Goal: Task Accomplishment & Management: Manage account settings

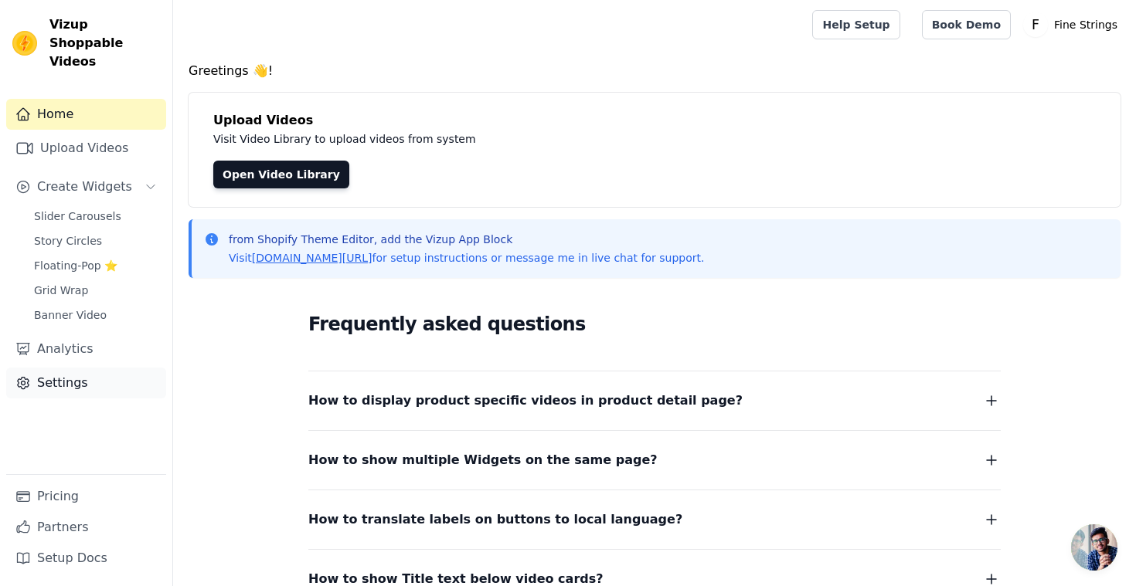
click at [66, 376] on link "Settings" at bounding box center [86, 383] width 160 height 31
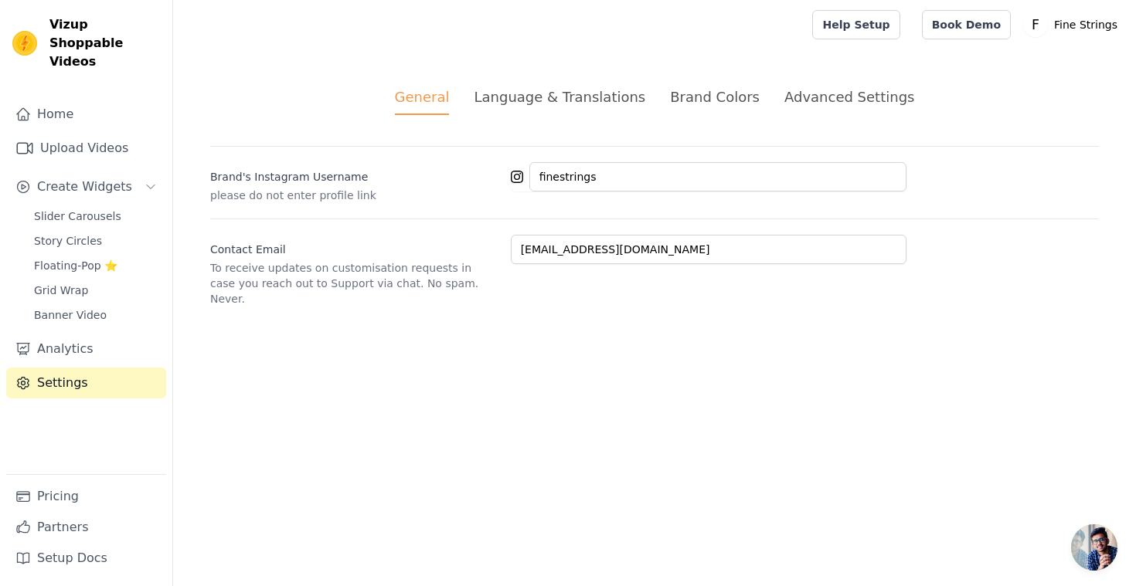
click at [841, 107] on li "Advanced Settings" at bounding box center [849, 101] width 130 height 29
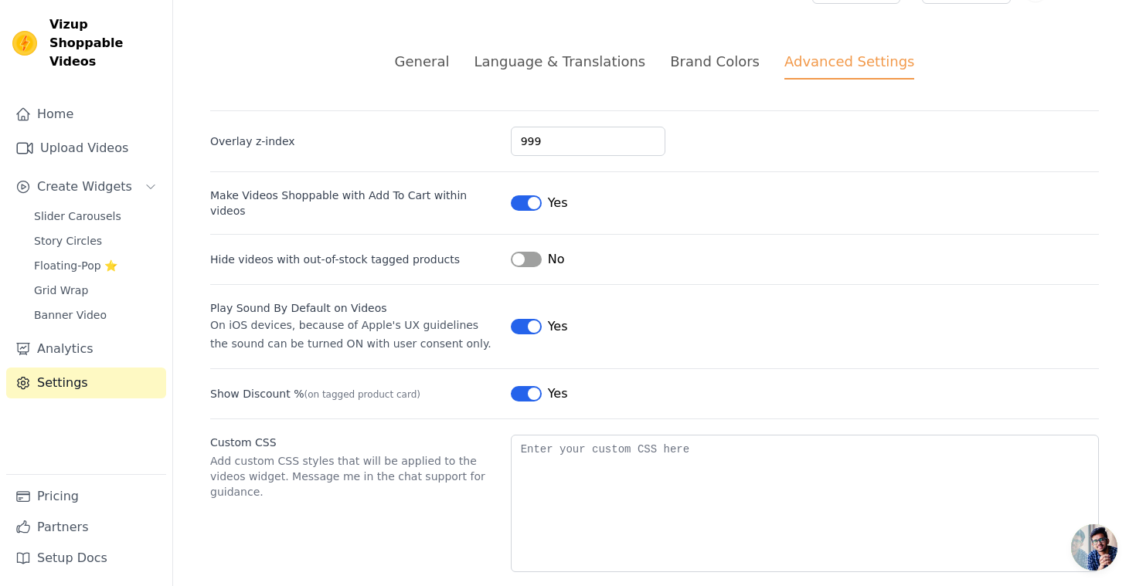
scroll to position [46, 0]
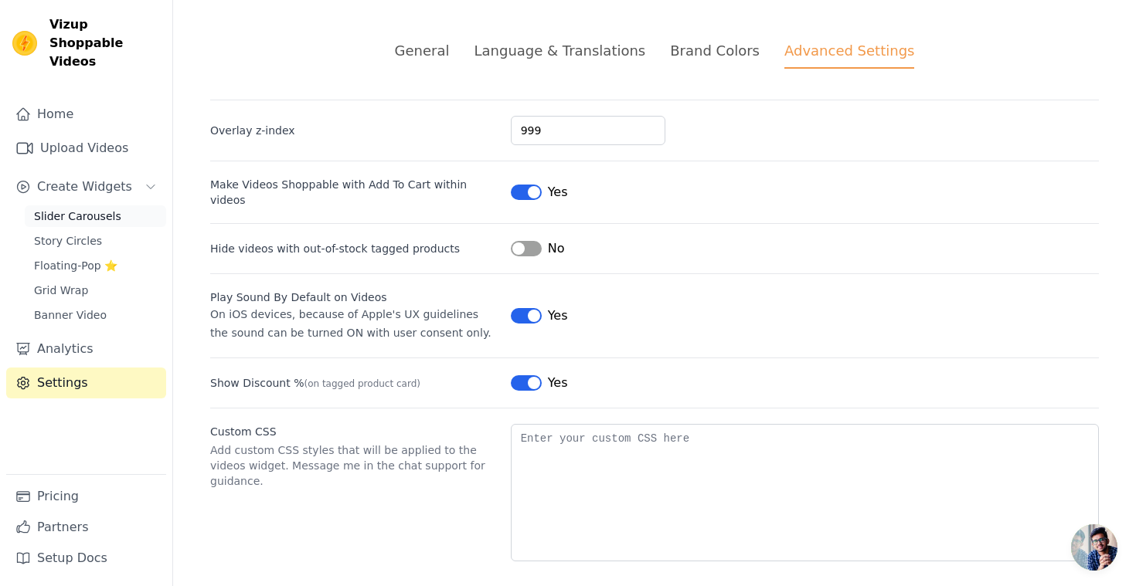
click at [91, 209] on span "Slider Carousels" at bounding box center [77, 216] width 87 height 15
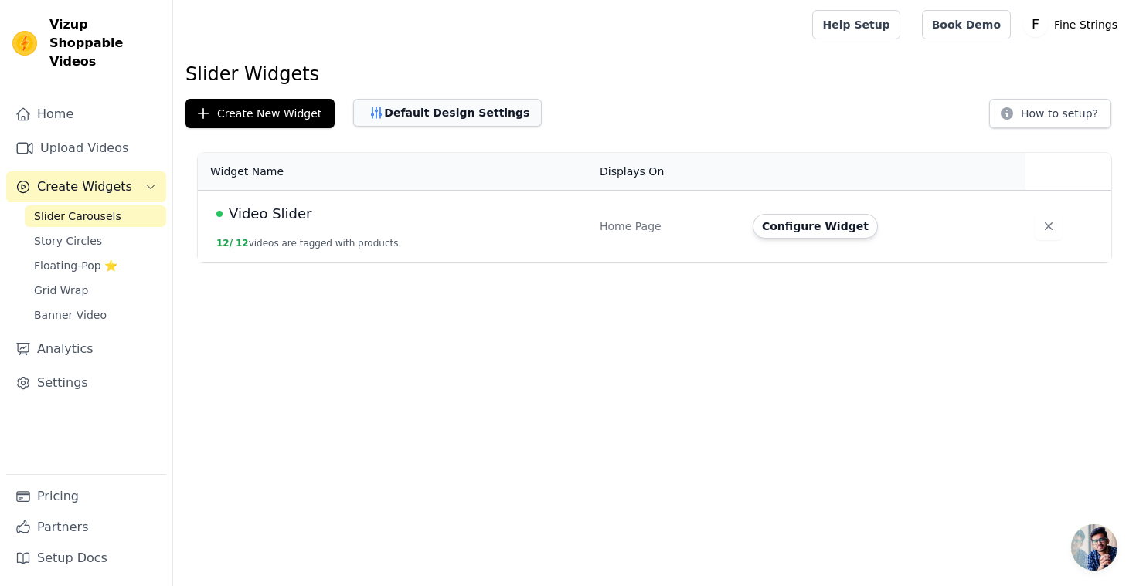
click at [441, 107] on button "Default Design Settings" at bounding box center [447, 113] width 189 height 28
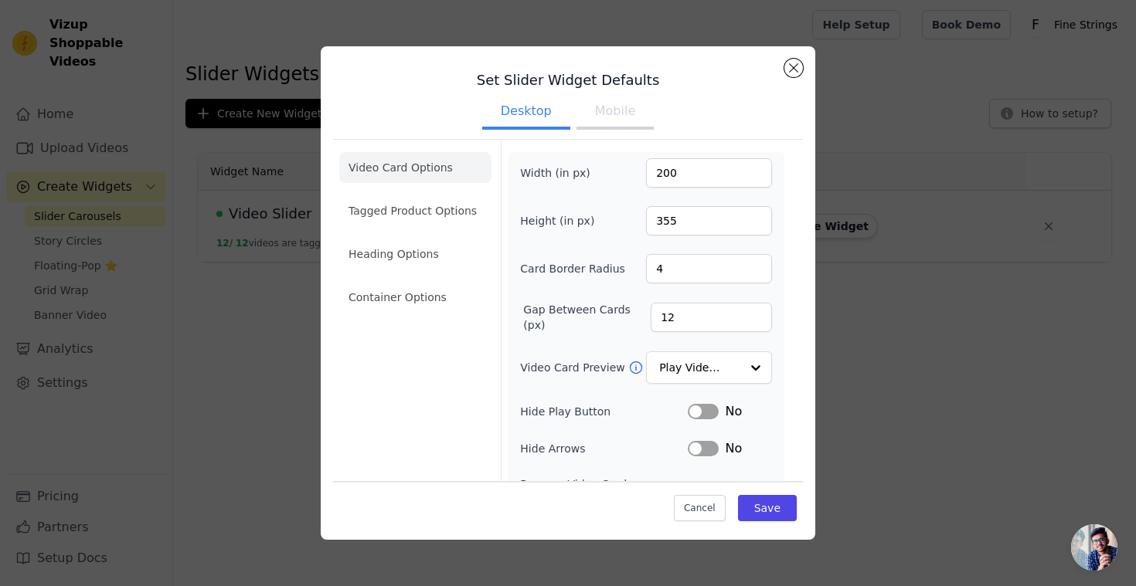
click at [603, 117] on button "Mobile" at bounding box center [614, 113] width 77 height 34
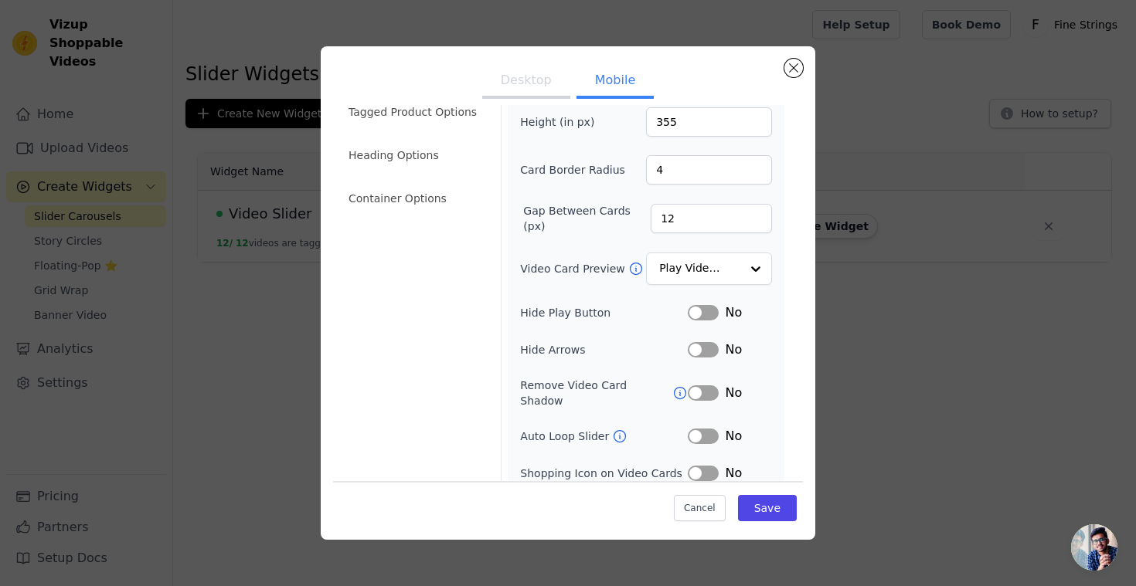
scroll to position [175, 0]
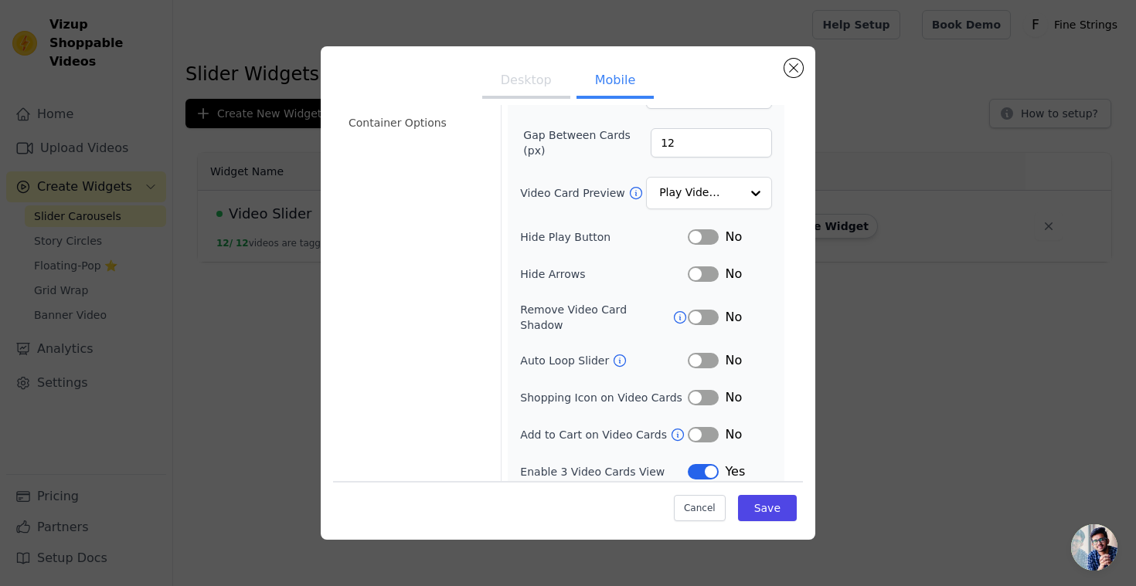
click at [670, 427] on icon at bounding box center [677, 434] width 15 height 15
click at [710, 427] on button "Label" at bounding box center [703, 434] width 31 height 15
click at [770, 511] on button "Save" at bounding box center [767, 508] width 59 height 26
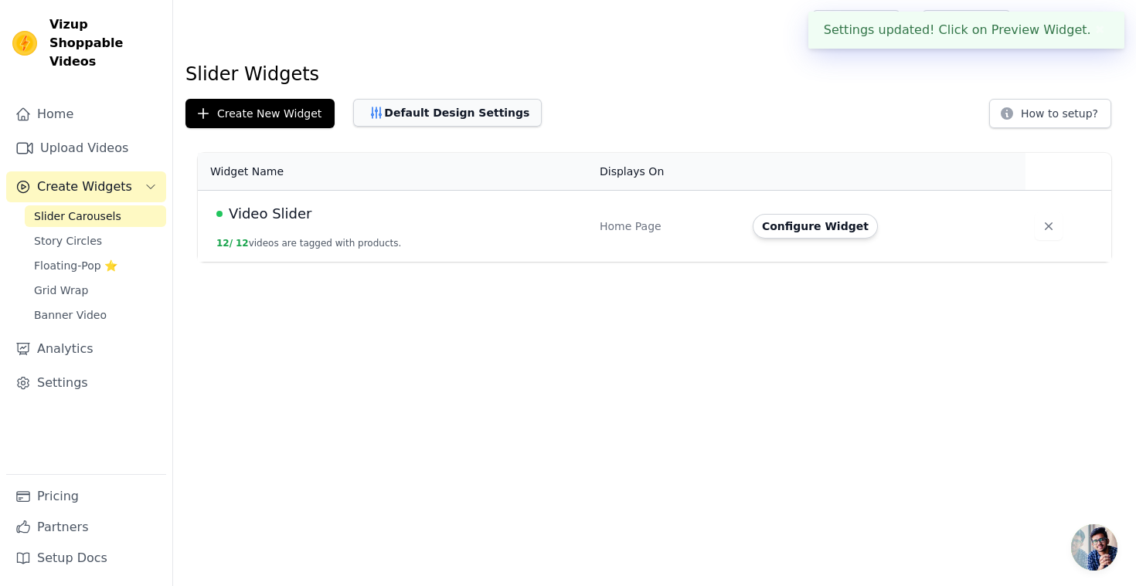
click at [382, 118] on button "Default Design Settings" at bounding box center [447, 113] width 189 height 28
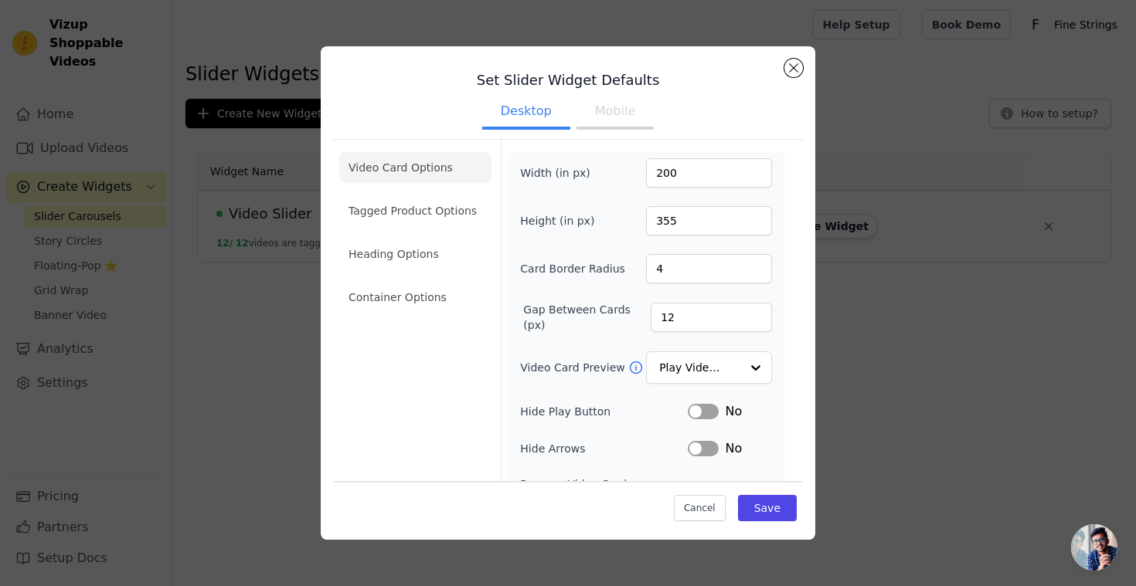
scroll to position [138, 0]
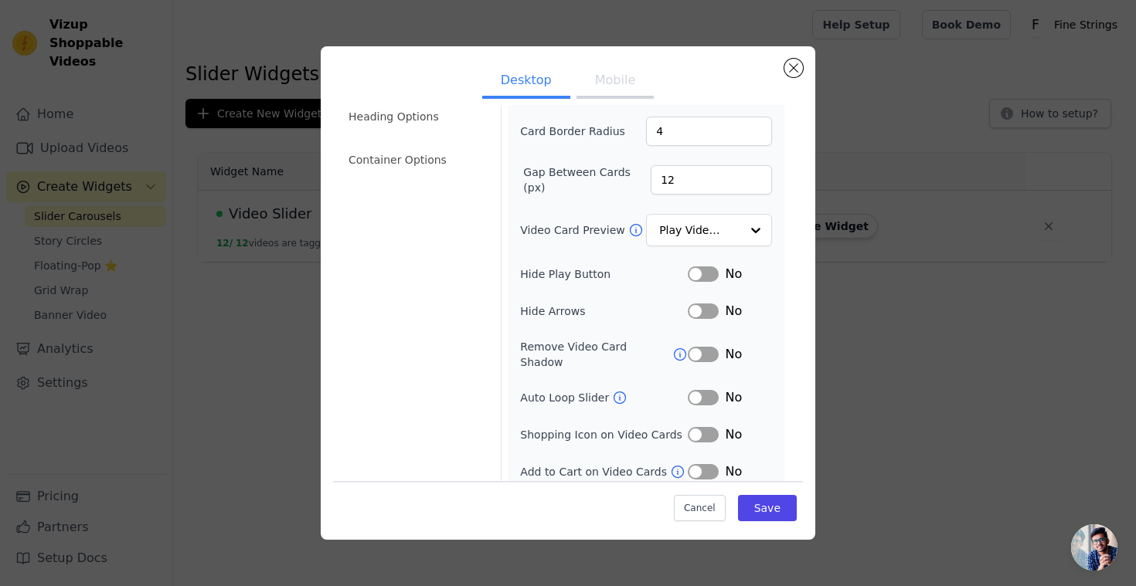
click at [713, 464] on button "Label" at bounding box center [703, 471] width 31 height 15
click at [764, 506] on button "Save" at bounding box center [767, 508] width 59 height 26
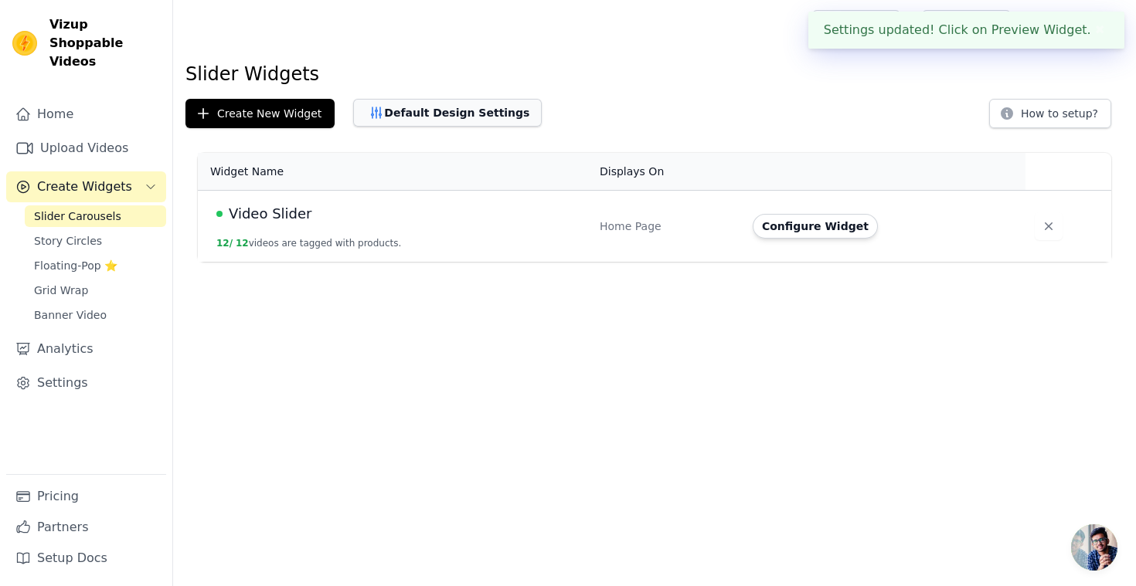
click at [409, 118] on button "Default Design Settings" at bounding box center [447, 113] width 189 height 28
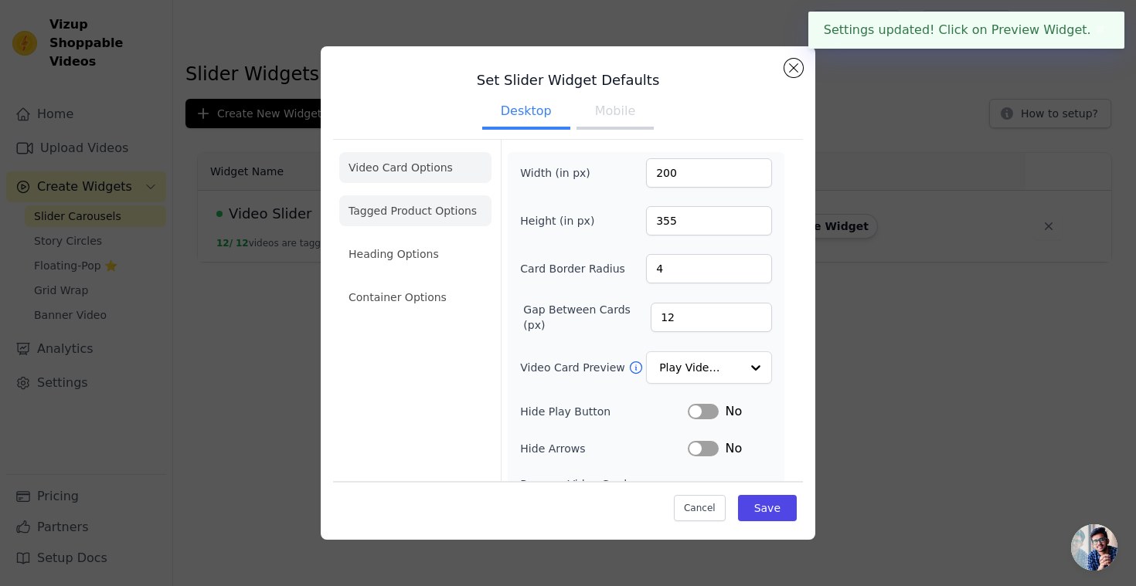
click at [399, 216] on li "Tagged Product Options" at bounding box center [415, 210] width 152 height 31
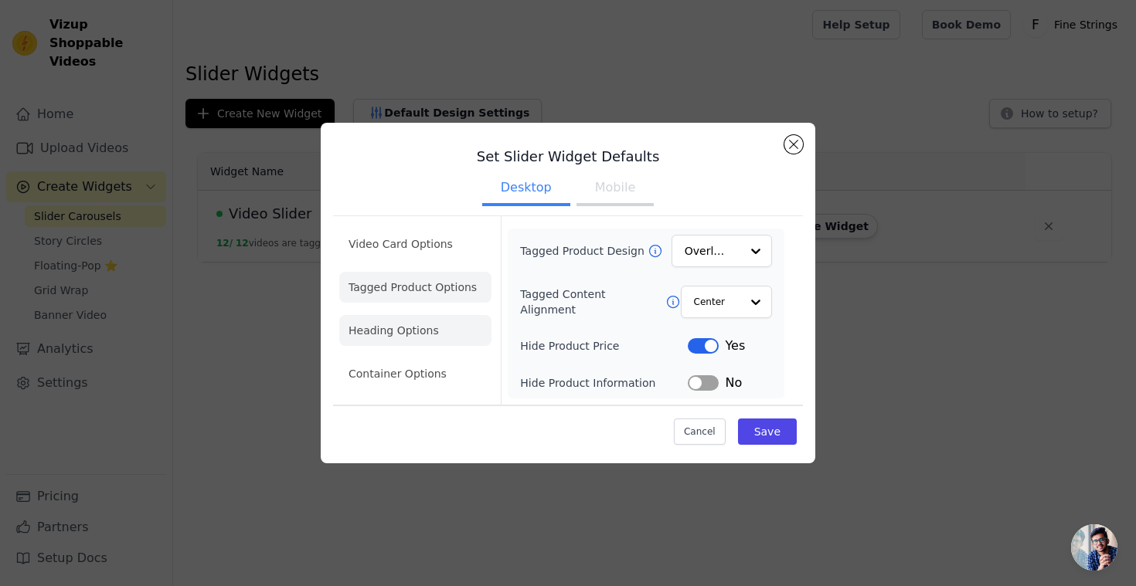
click at [430, 321] on li "Heading Options" at bounding box center [415, 330] width 152 height 31
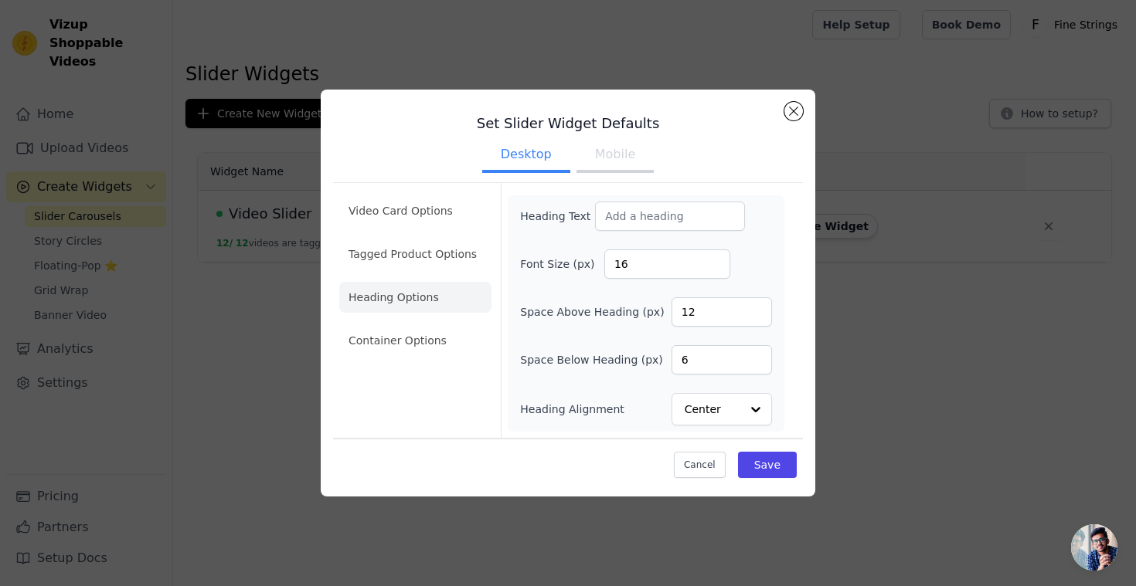
click at [613, 162] on button "Mobile" at bounding box center [614, 156] width 77 height 34
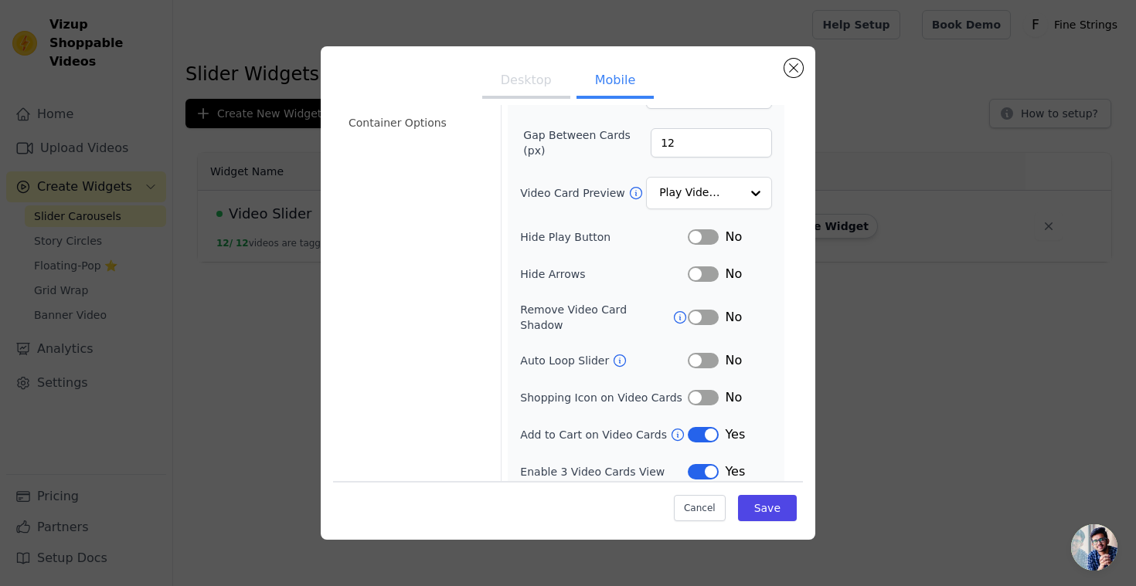
scroll to position [0, 0]
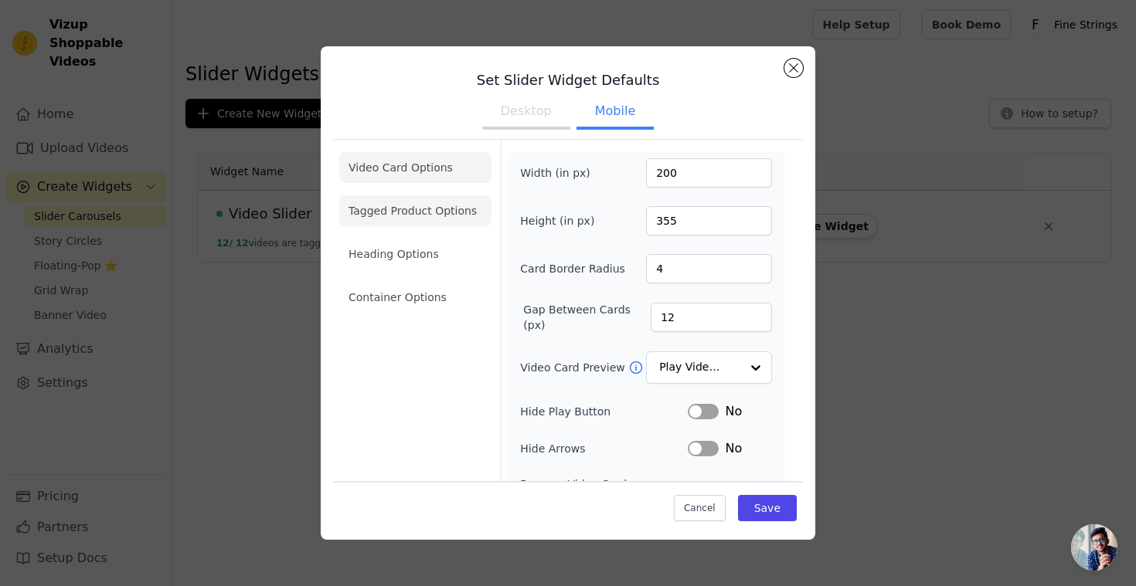
click at [378, 215] on li "Tagged Product Options" at bounding box center [415, 210] width 152 height 31
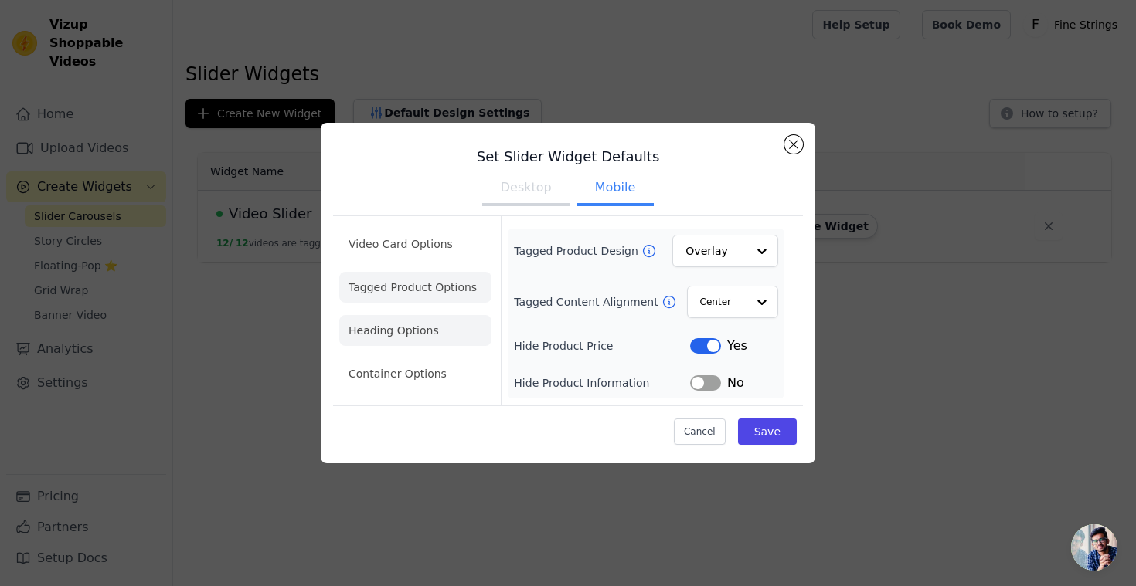
click at [378, 330] on li "Heading Options" at bounding box center [415, 330] width 152 height 31
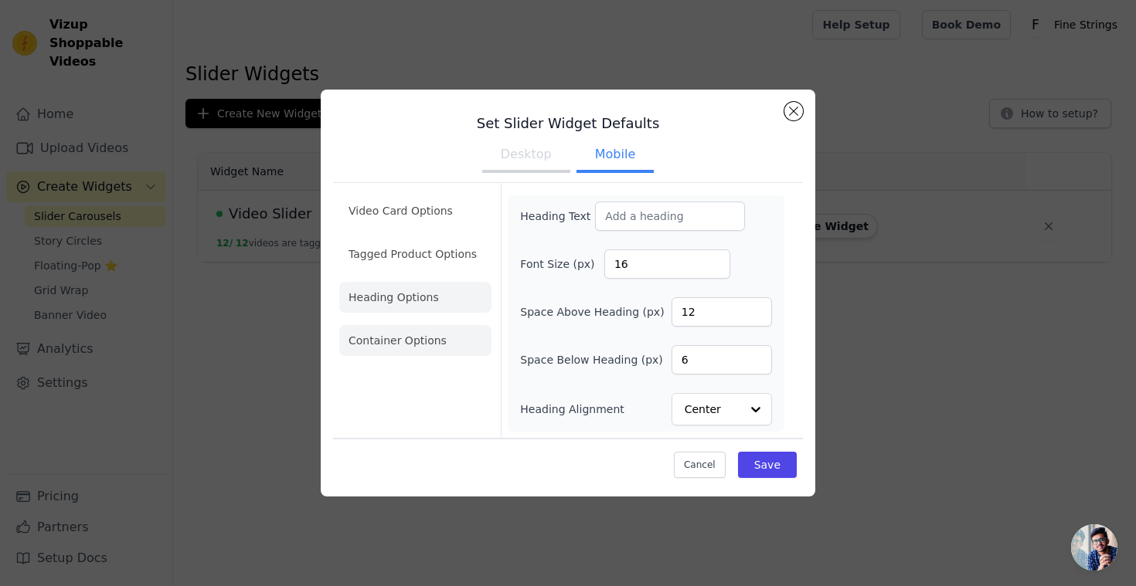
click at [407, 348] on li "Container Options" at bounding box center [415, 340] width 152 height 31
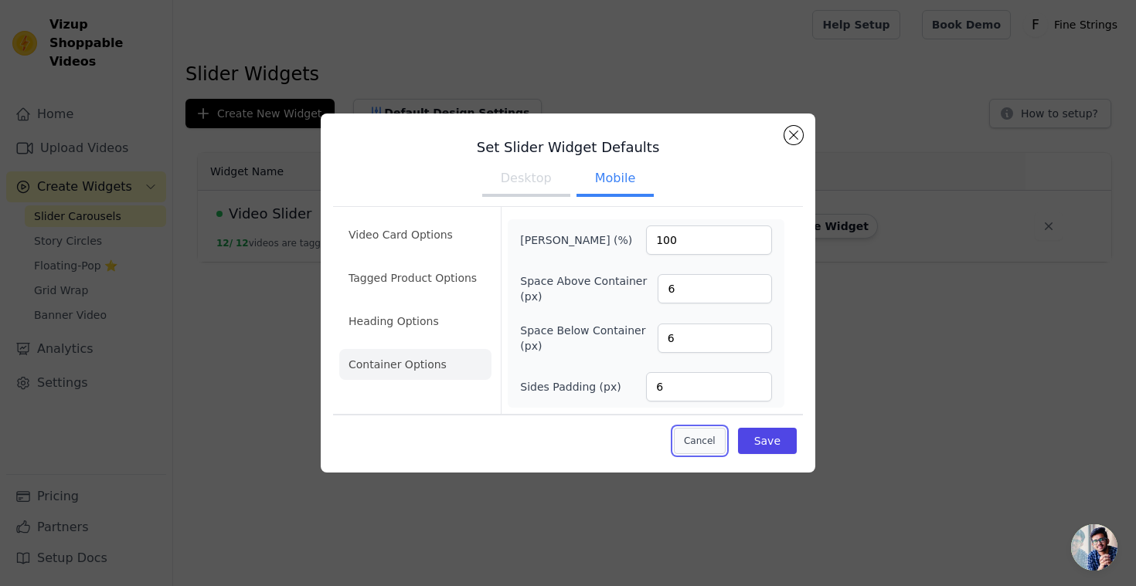
click at [701, 434] on button "Cancel" at bounding box center [700, 441] width 52 height 26
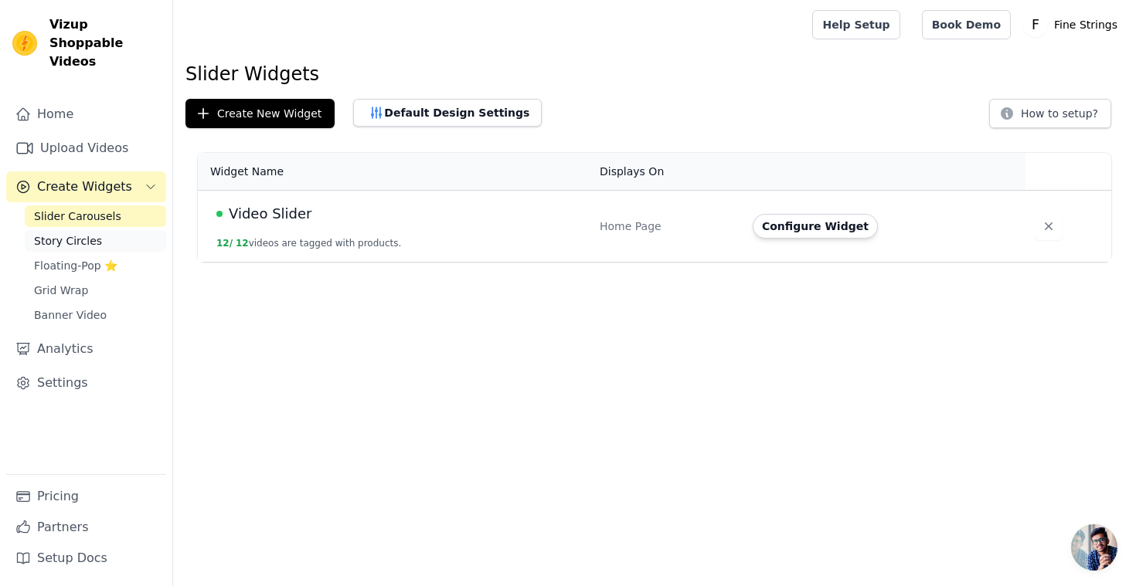
click at [74, 233] on span "Story Circles" at bounding box center [68, 240] width 68 height 15
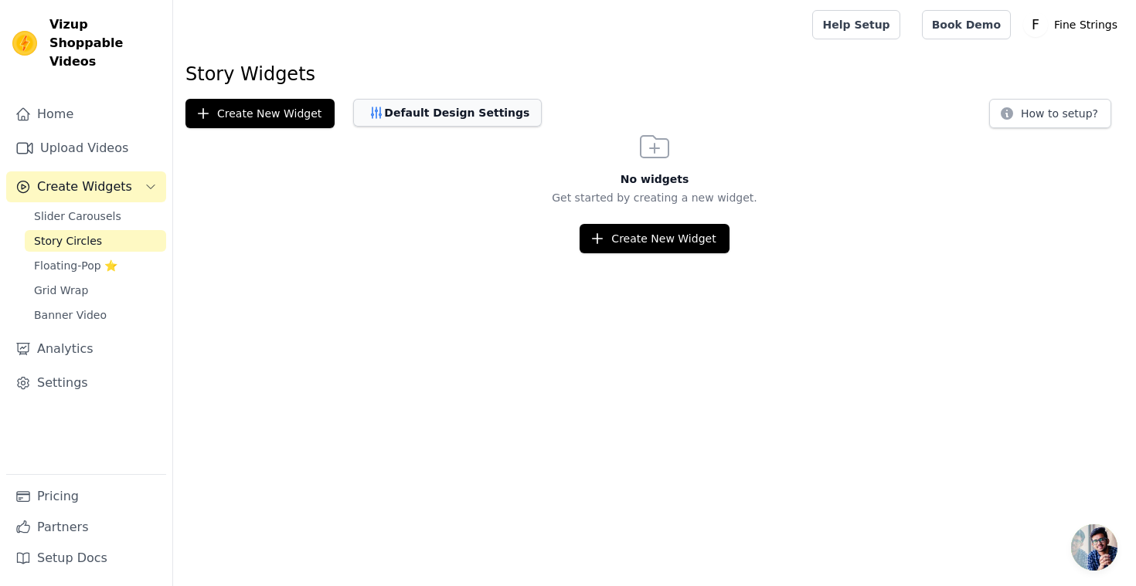
click at [419, 103] on button "Default Design Settings" at bounding box center [447, 113] width 189 height 28
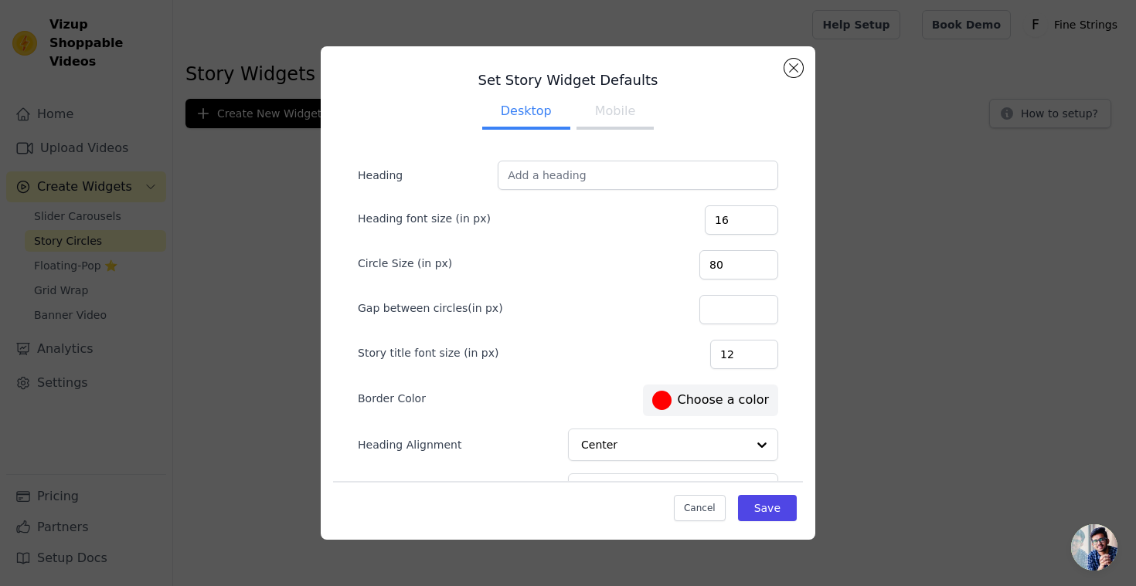
click at [615, 112] on button "Mobile" at bounding box center [614, 113] width 77 height 34
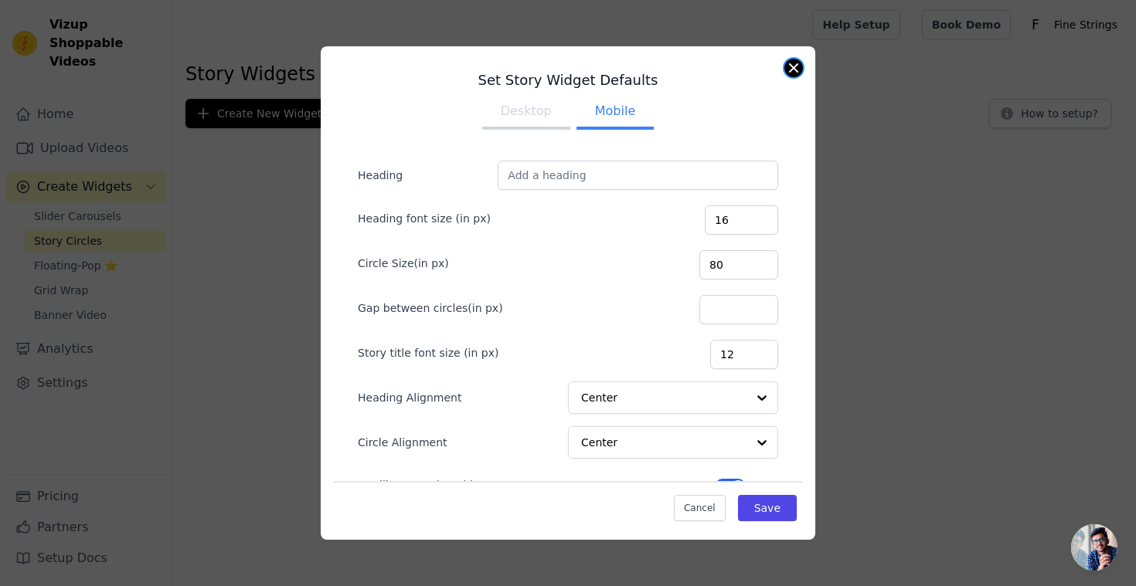
click at [789, 65] on button "Close modal" at bounding box center [793, 68] width 19 height 19
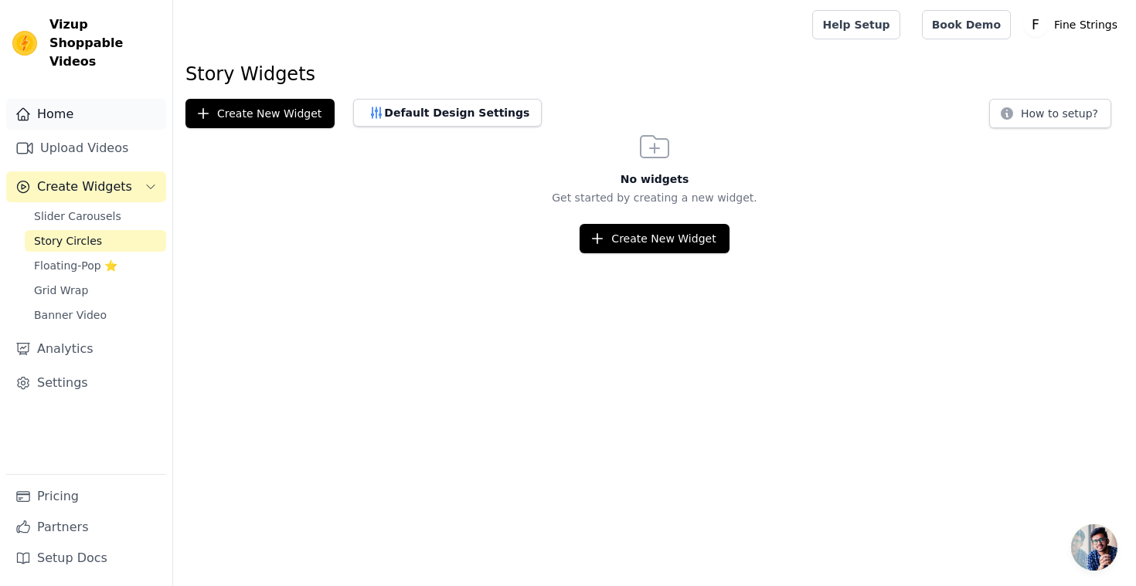
click at [75, 99] on link "Home" at bounding box center [86, 114] width 160 height 31
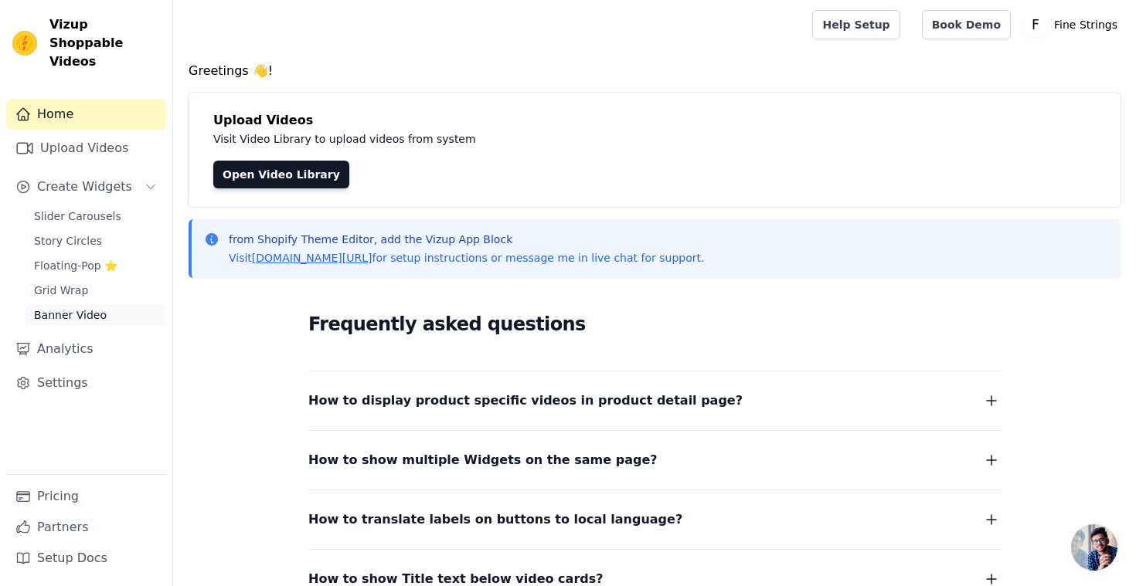
click at [58, 308] on span "Banner Video" at bounding box center [70, 315] width 73 height 15
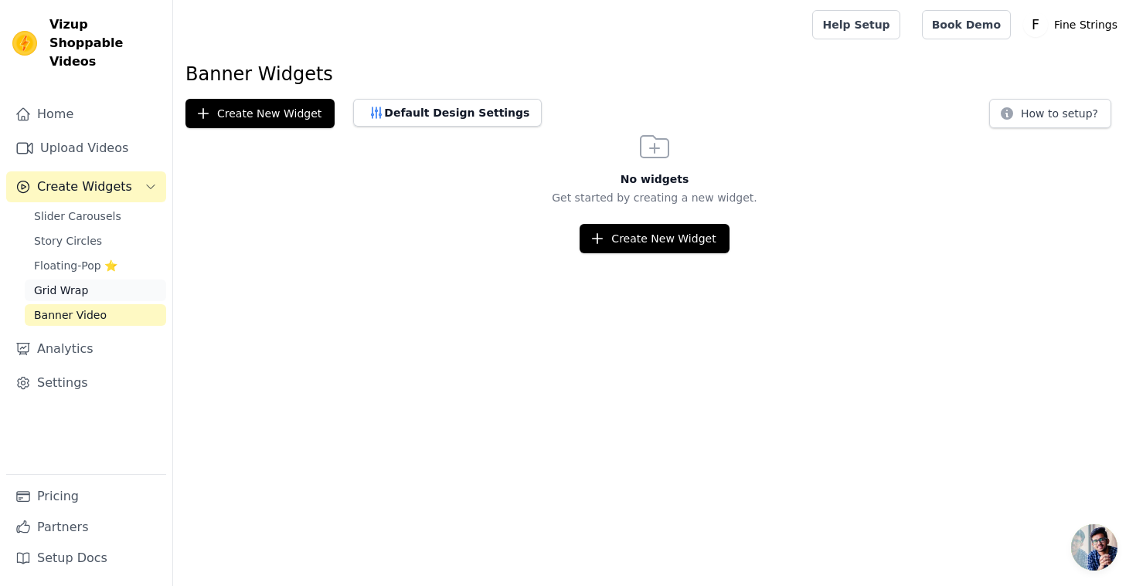
click at [56, 283] on span "Grid Wrap" at bounding box center [61, 290] width 54 height 15
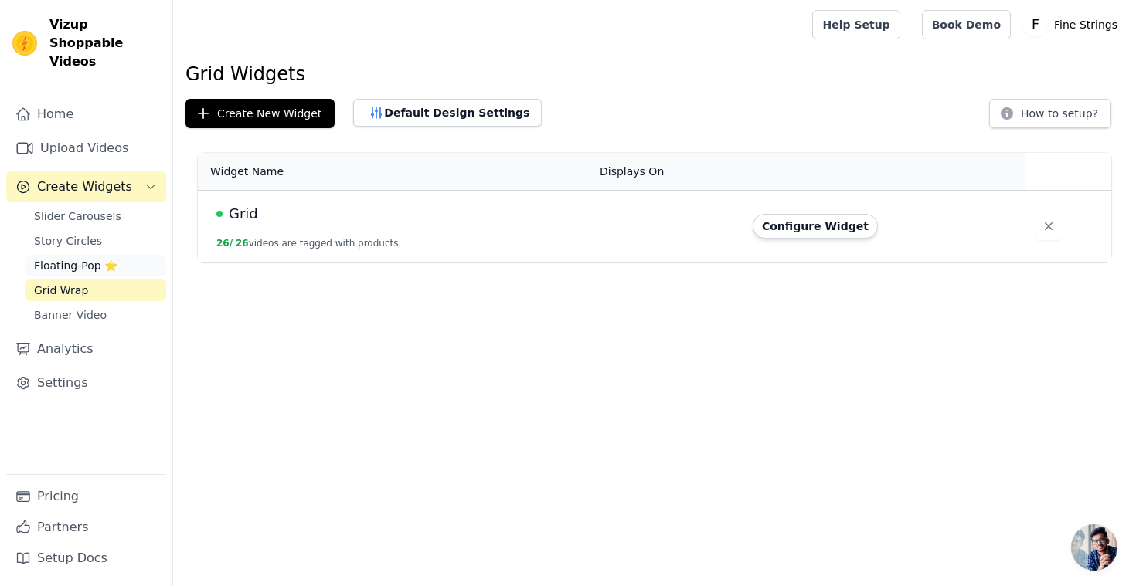
click at [56, 258] on span "Floating-Pop ⭐" at bounding box center [75, 265] width 83 height 15
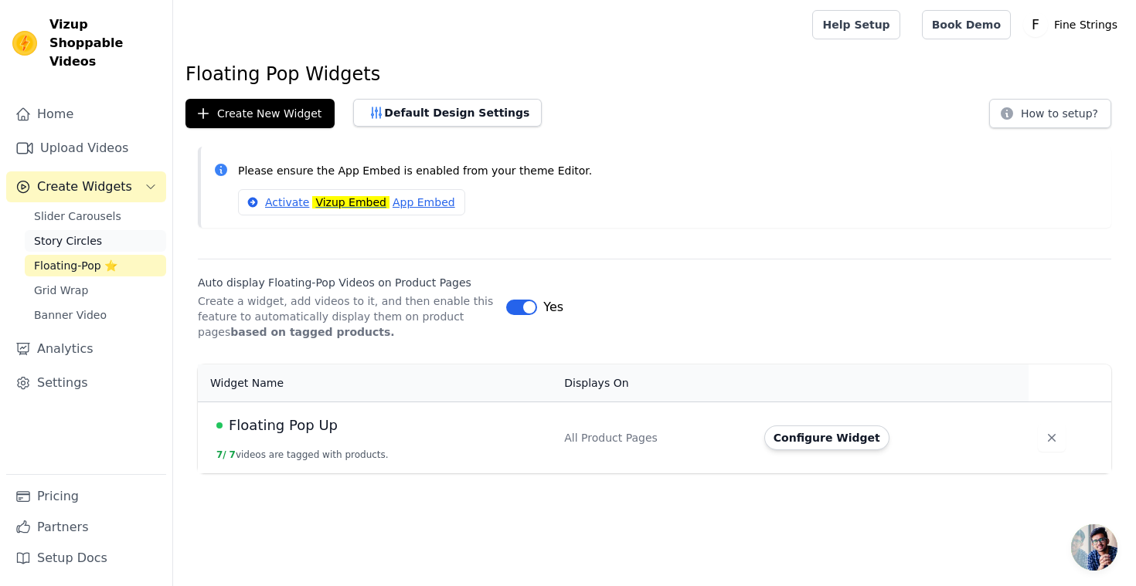
click at [54, 233] on span "Story Circles" at bounding box center [68, 240] width 68 height 15
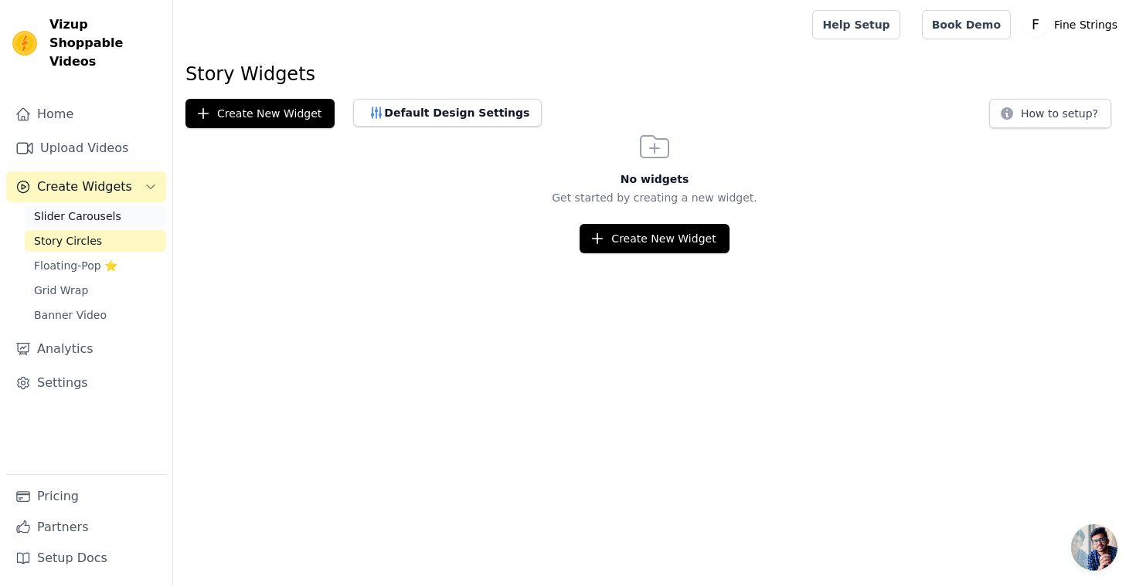
click at [61, 209] on span "Slider Carousels" at bounding box center [77, 216] width 87 height 15
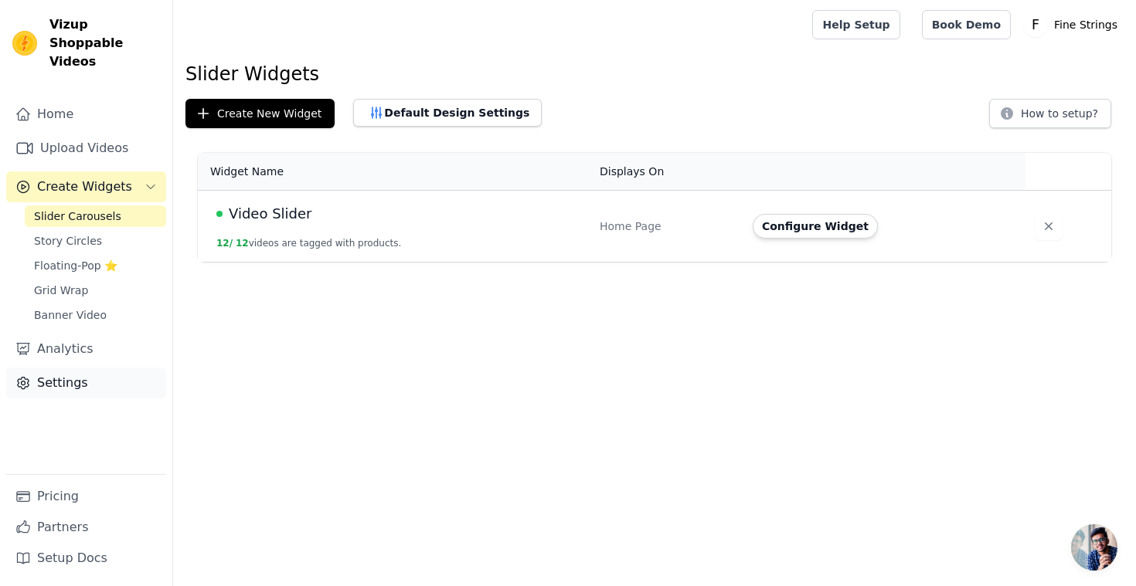
click at [64, 369] on link "Settings" at bounding box center [86, 383] width 160 height 31
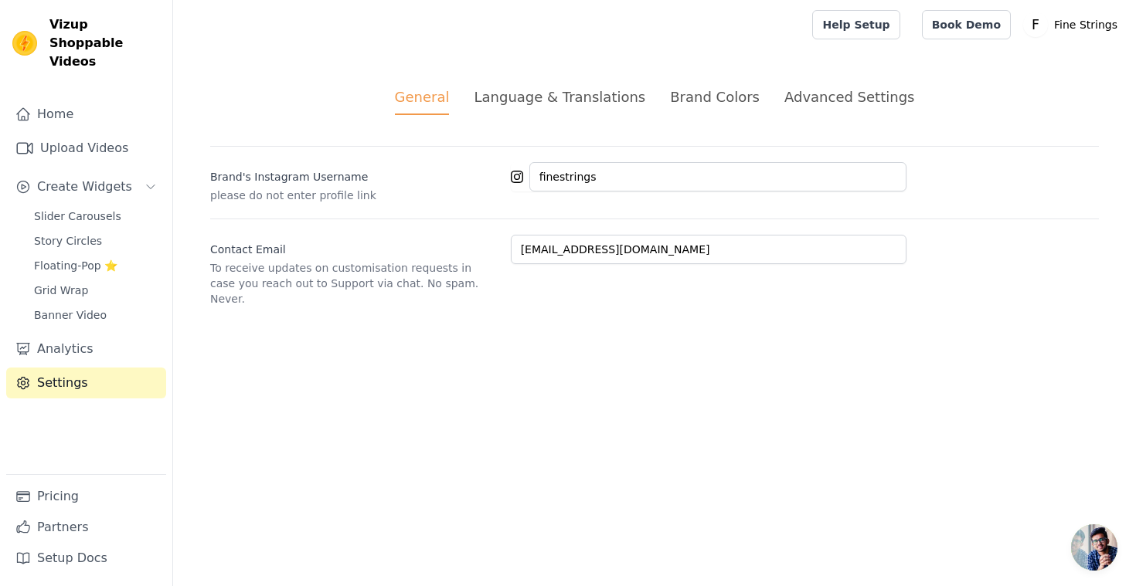
click at [794, 106] on div "Advanced Settings" at bounding box center [849, 97] width 130 height 21
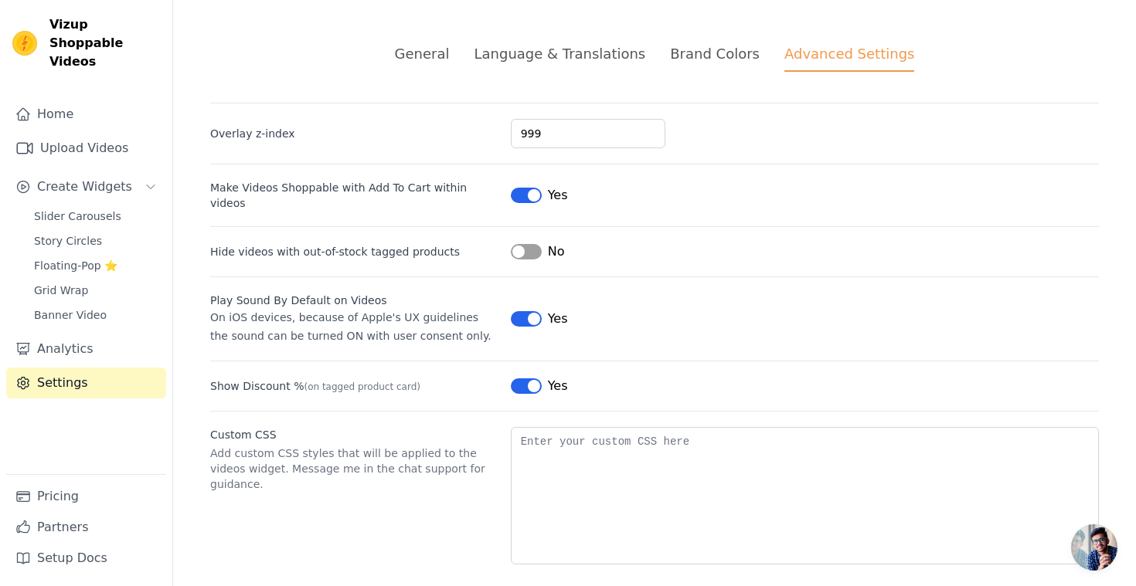
scroll to position [46, 0]
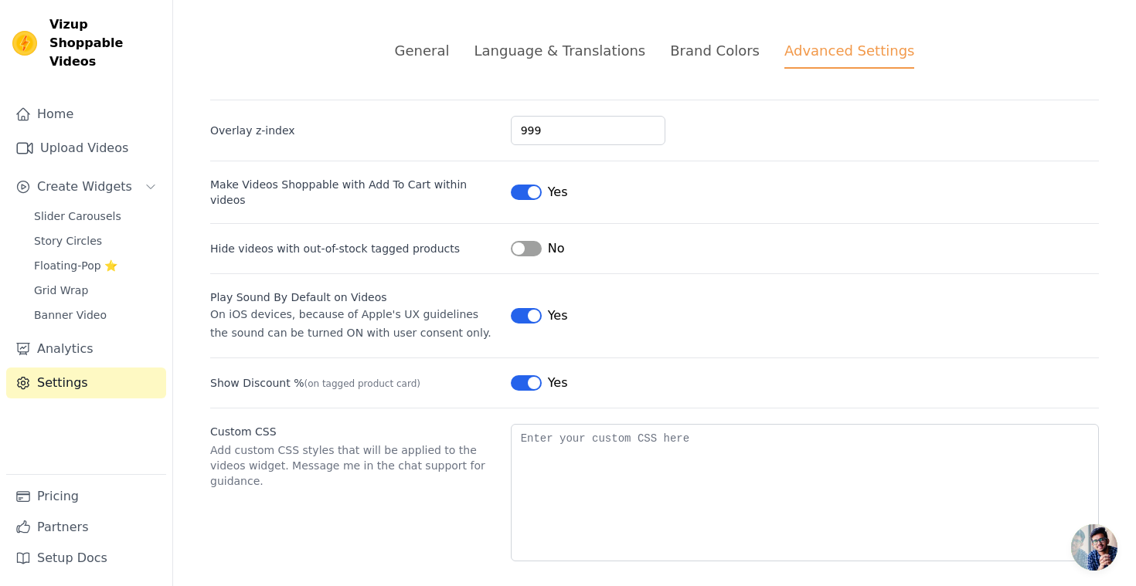
click at [1091, 549] on span "Open chat" at bounding box center [1094, 548] width 46 height 46
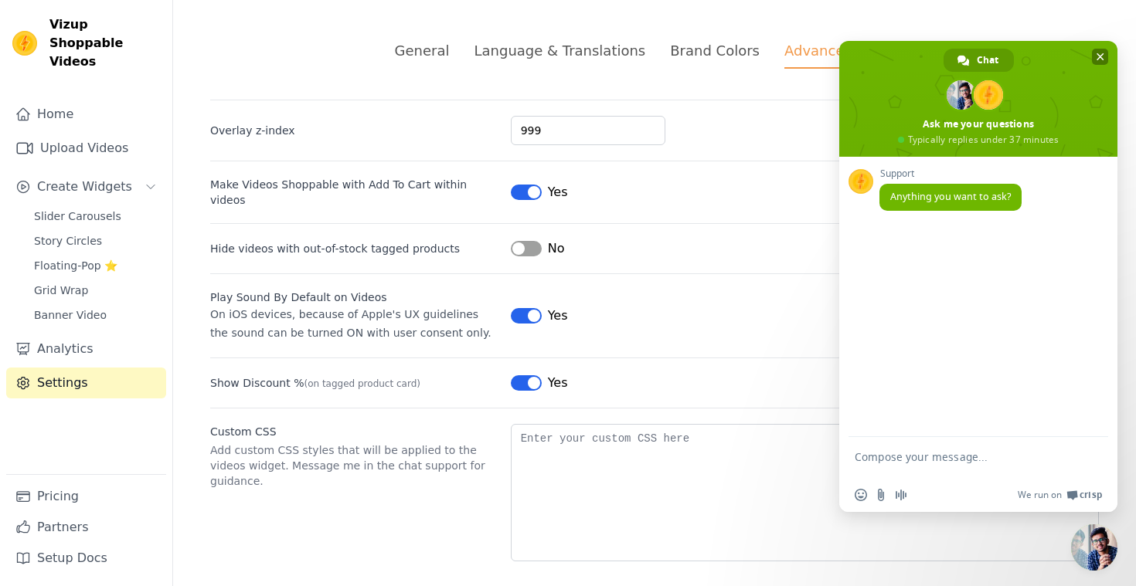
click at [1090, 56] on span at bounding box center [978, 99] width 278 height 116
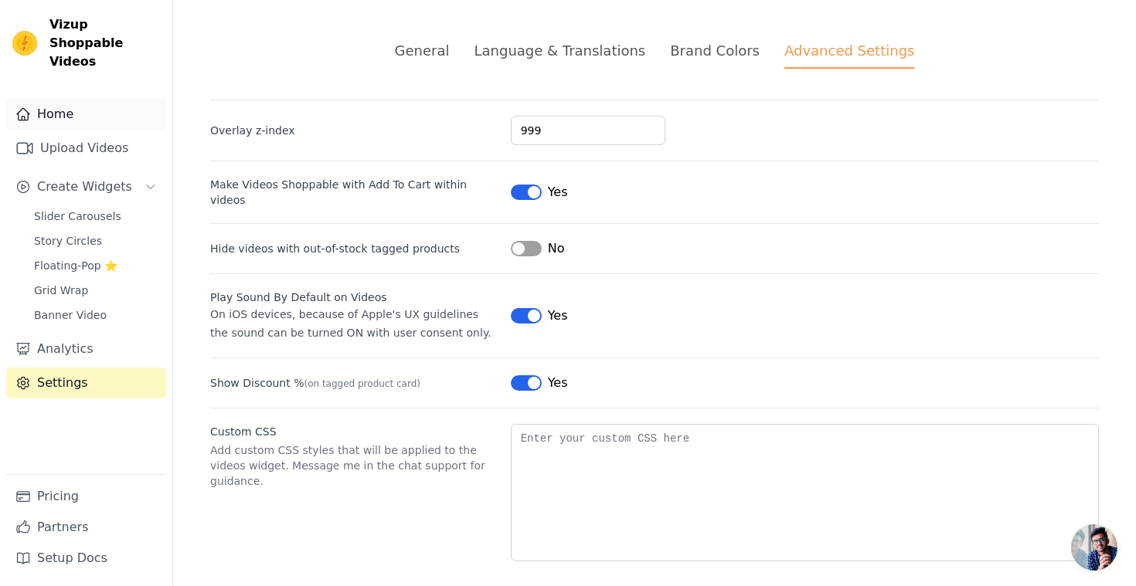
click at [68, 102] on link "Home" at bounding box center [86, 114] width 160 height 31
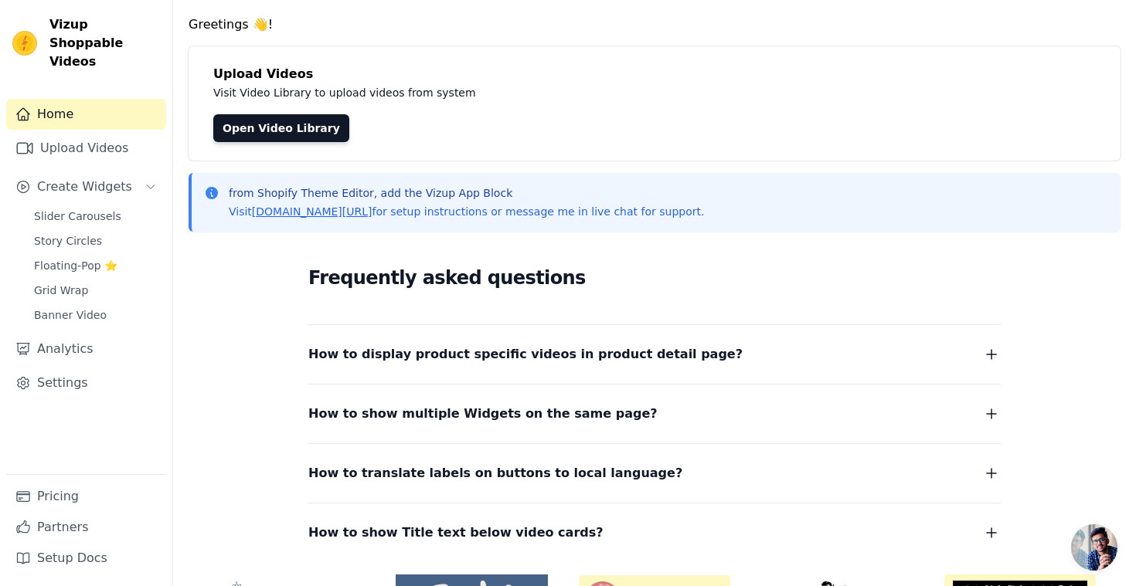
scroll to position [149, 0]
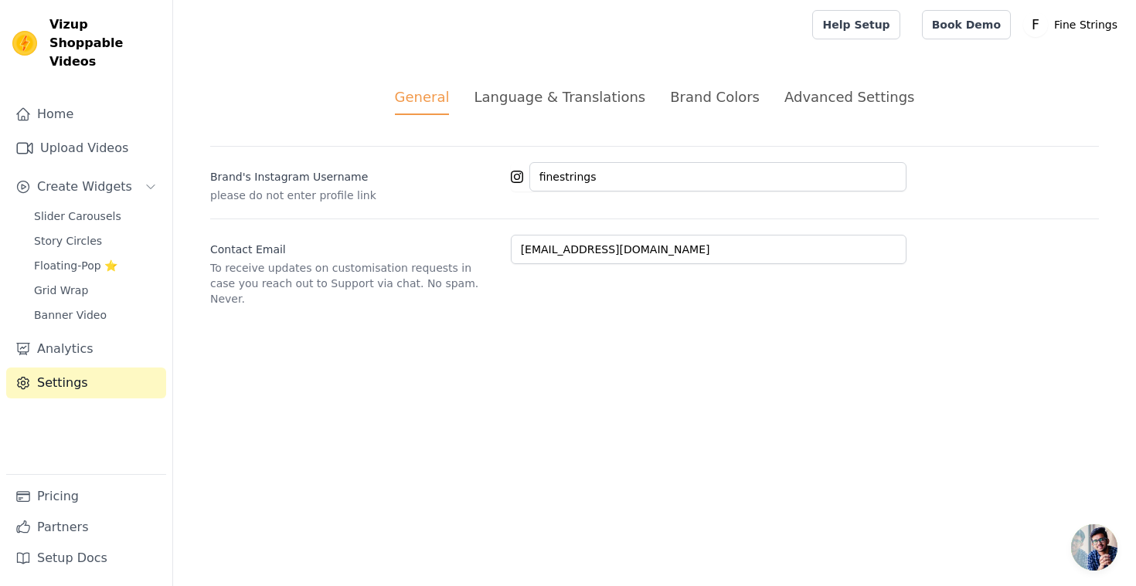
click at [88, 41] on span "Vizup Shoppable Videos" at bounding box center [104, 43] width 110 height 56
